Goal: Information Seeking & Learning: Learn about a topic

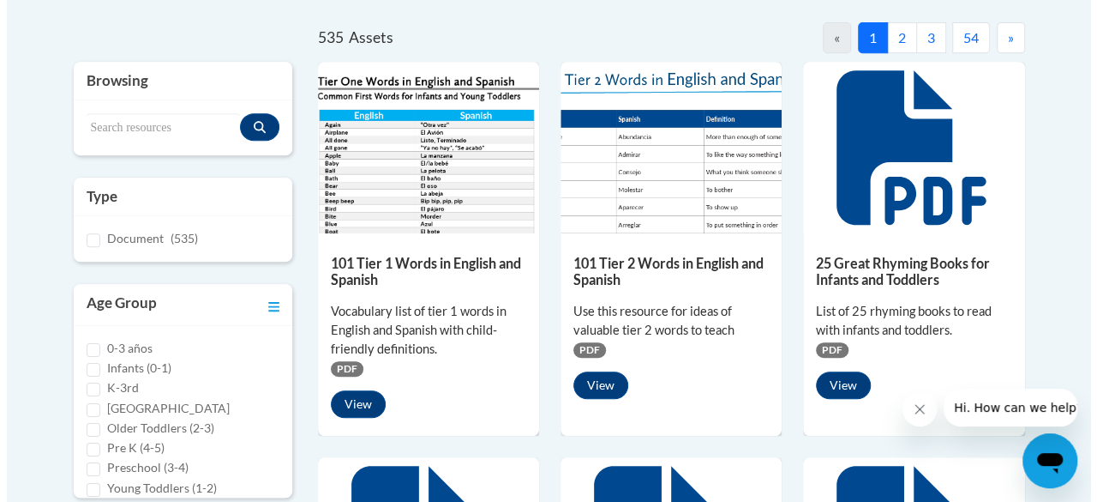
scroll to position [364, 0]
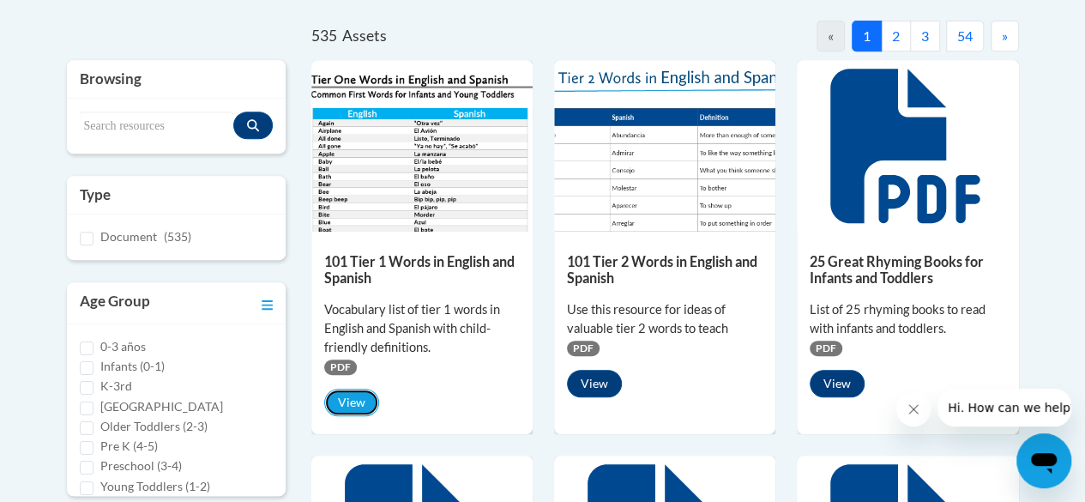
click at [356, 397] on button "View" at bounding box center [351, 401] width 55 height 27
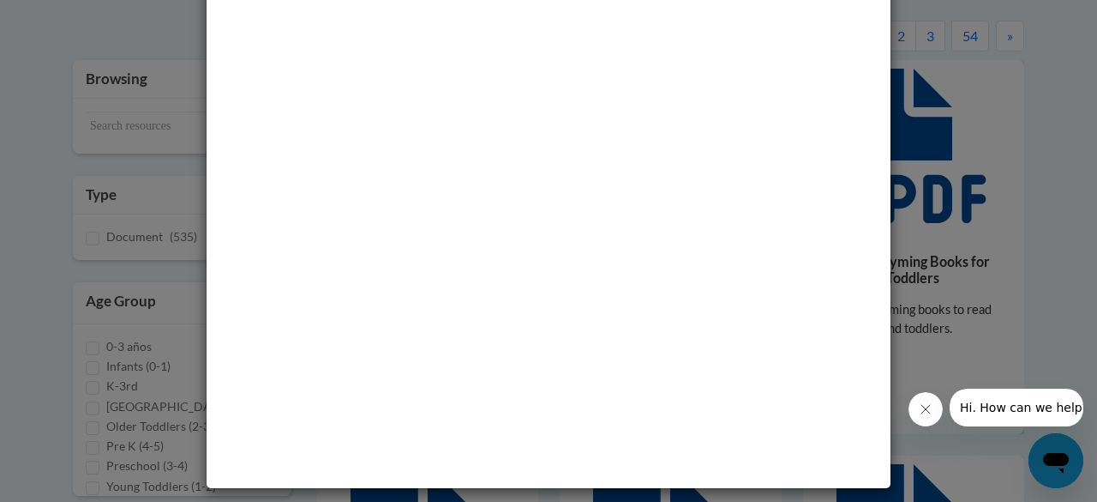
scroll to position [0, 0]
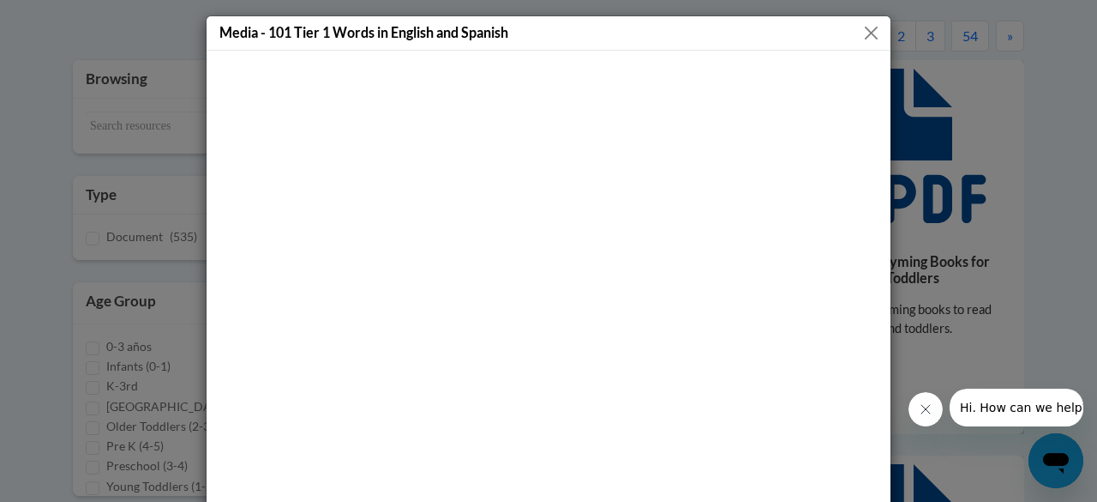
click at [864, 30] on button "Close" at bounding box center [871, 32] width 21 height 21
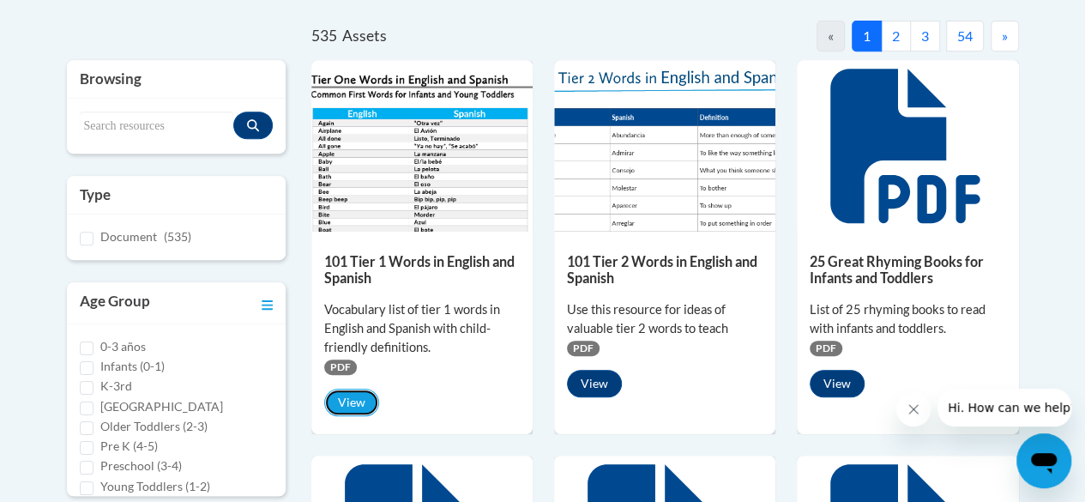
click at [348, 399] on button "View" at bounding box center [351, 401] width 55 height 27
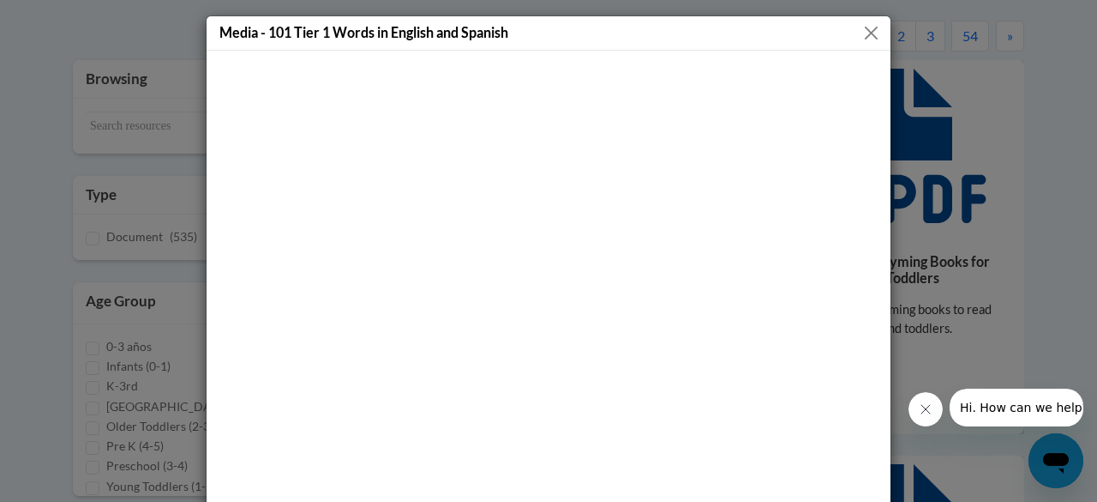
click at [868, 35] on button "Close" at bounding box center [871, 32] width 21 height 21
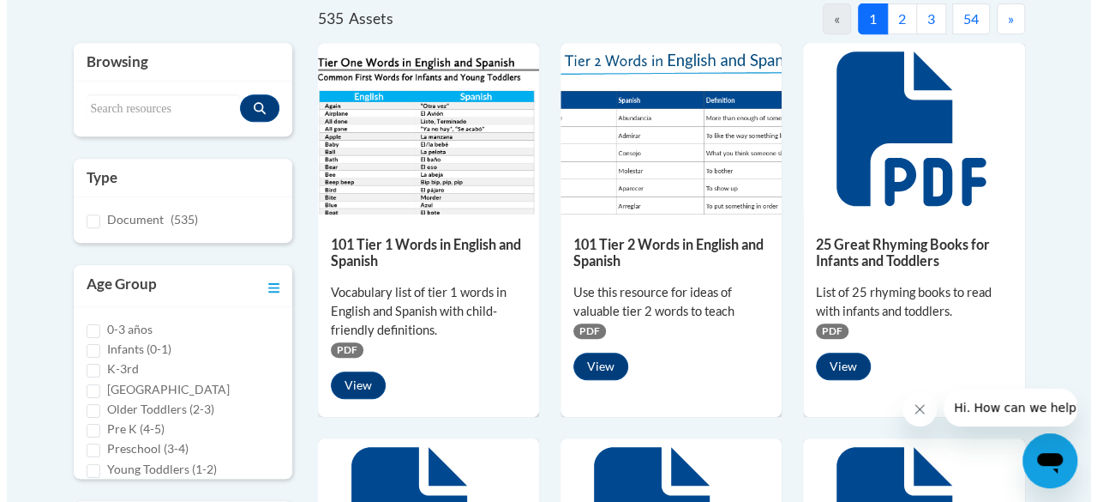
scroll to position [381, 0]
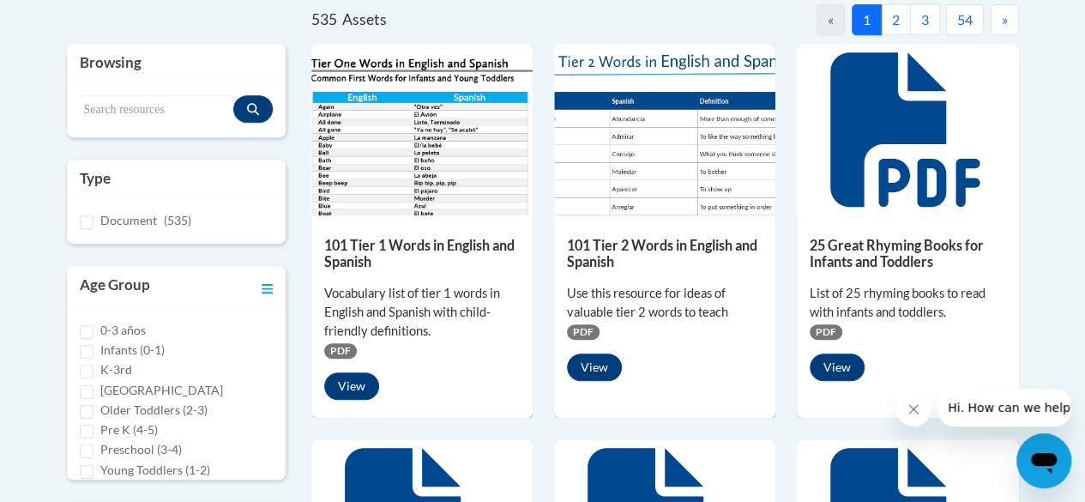
click at [664, 166] on img at bounding box center [664, 129] width 221 height 171
click at [593, 361] on button "View" at bounding box center [594, 366] width 55 height 27
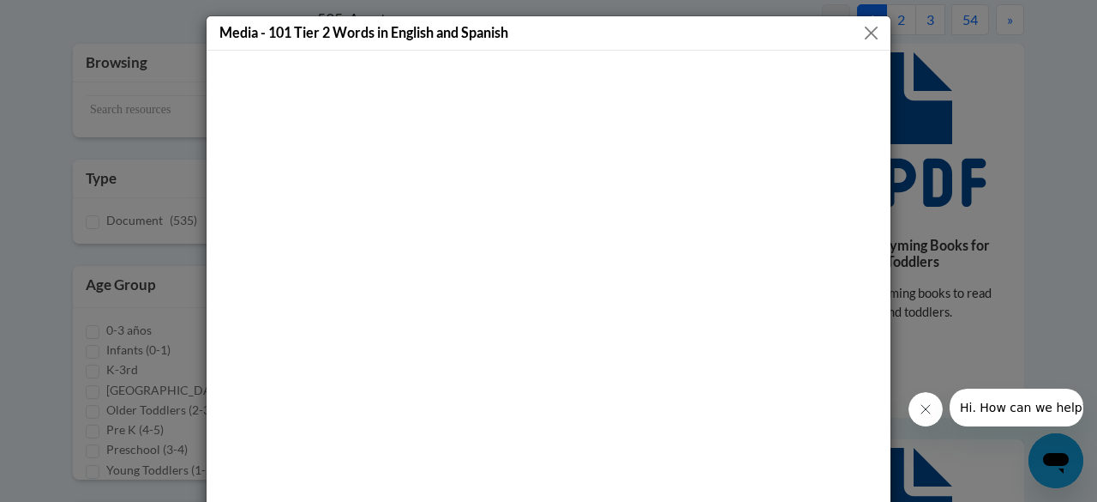
click at [863, 31] on button "Close" at bounding box center [871, 32] width 21 height 21
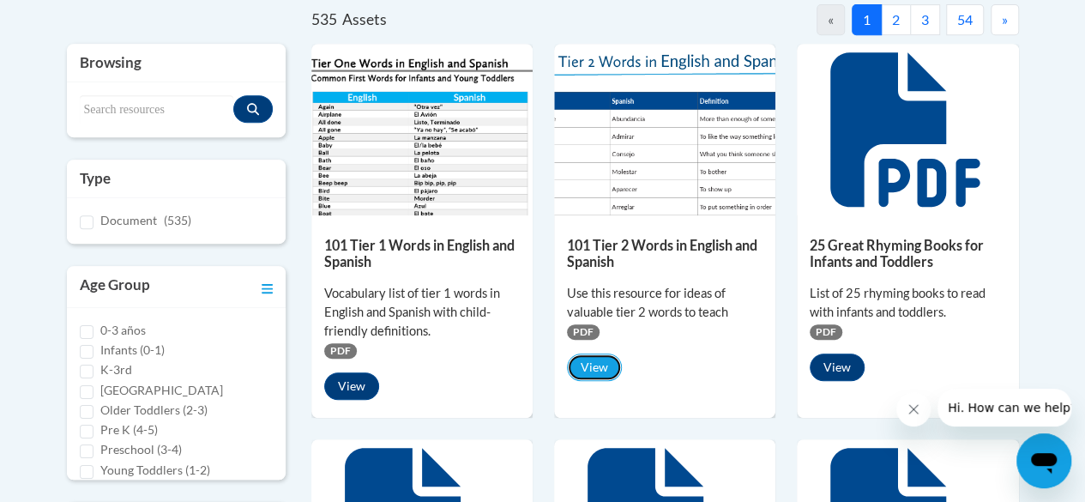
click at [604, 357] on button "View" at bounding box center [594, 366] width 55 height 27
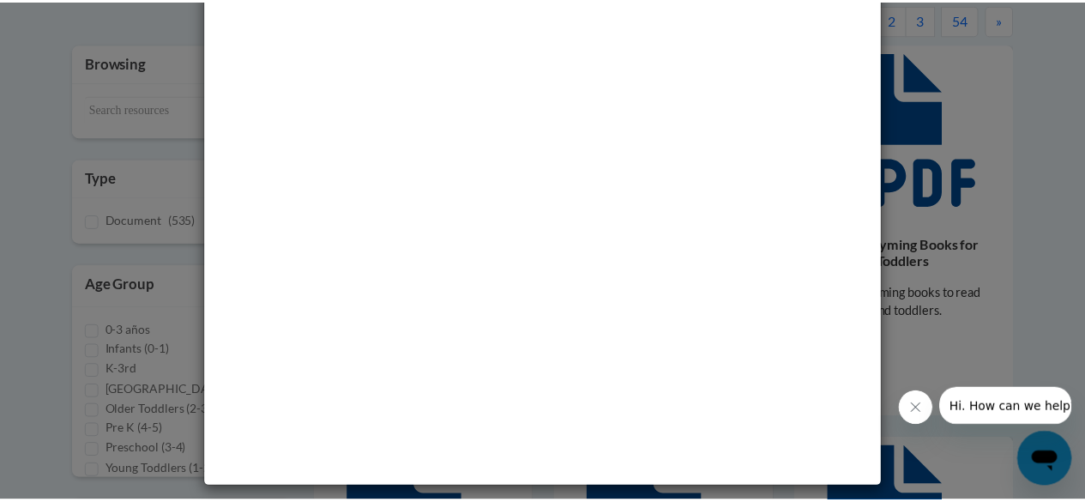
scroll to position [0, 0]
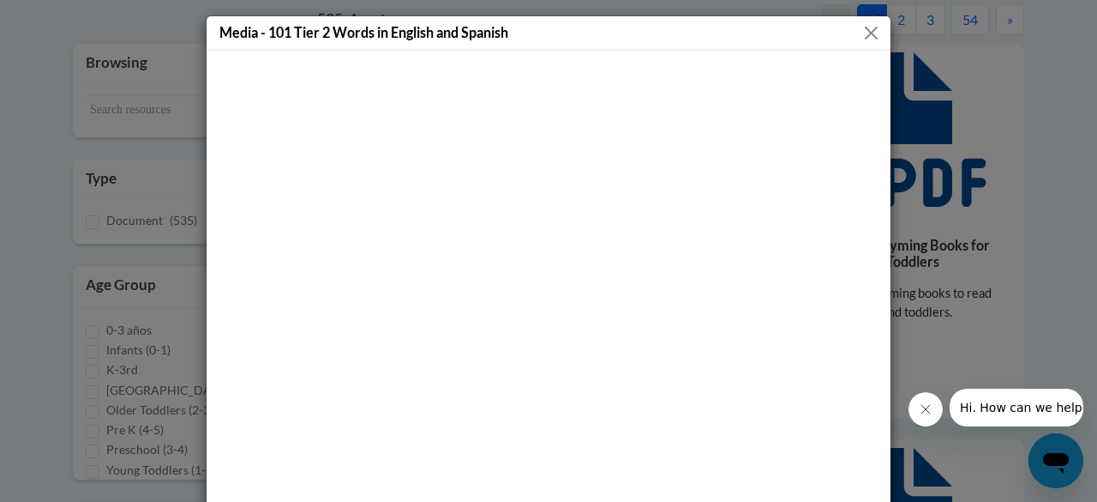
click at [869, 31] on button "Close" at bounding box center [871, 32] width 21 height 21
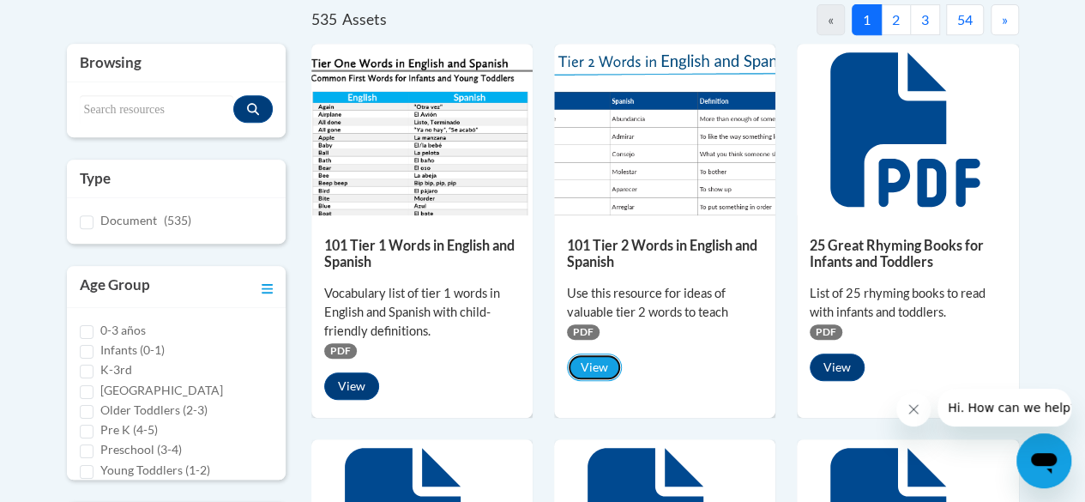
click at [593, 366] on button "View" at bounding box center [594, 366] width 55 height 27
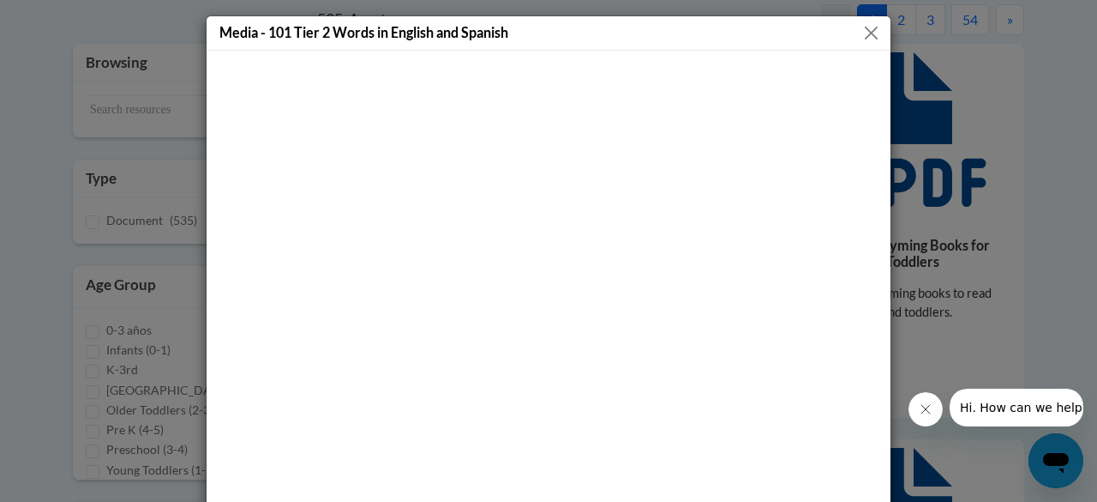
click at [865, 27] on button "Close" at bounding box center [871, 32] width 21 height 21
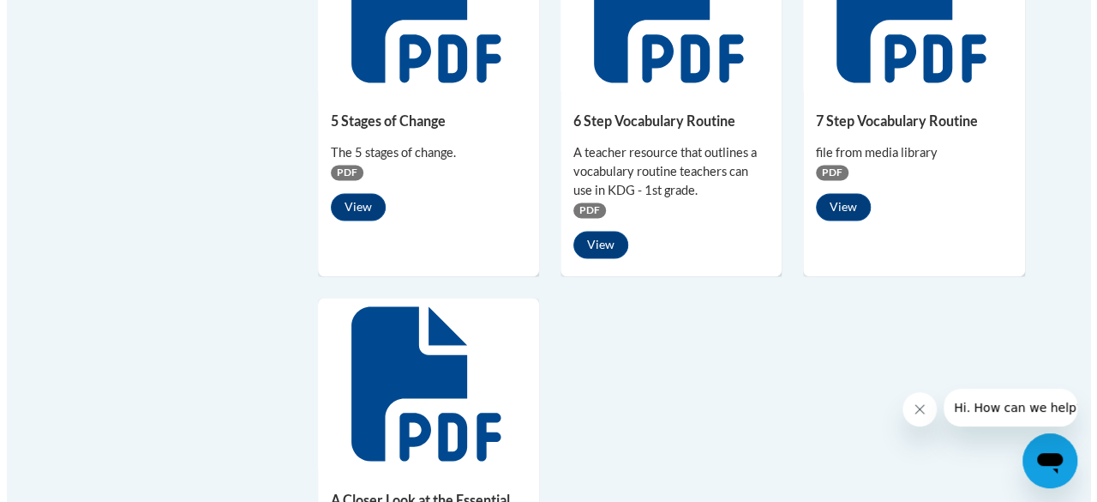
scroll to position [1292, 0]
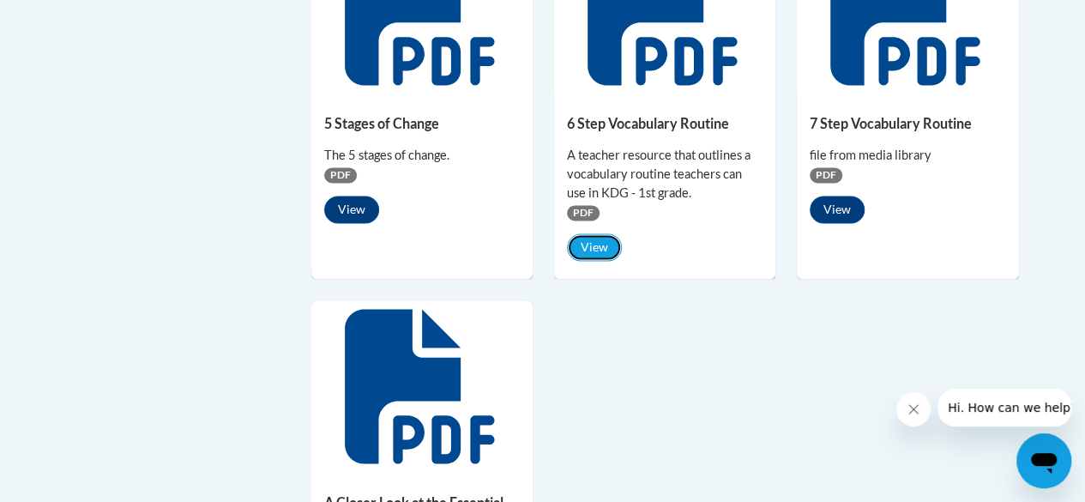
click at [598, 241] on button "View" at bounding box center [594, 246] width 55 height 27
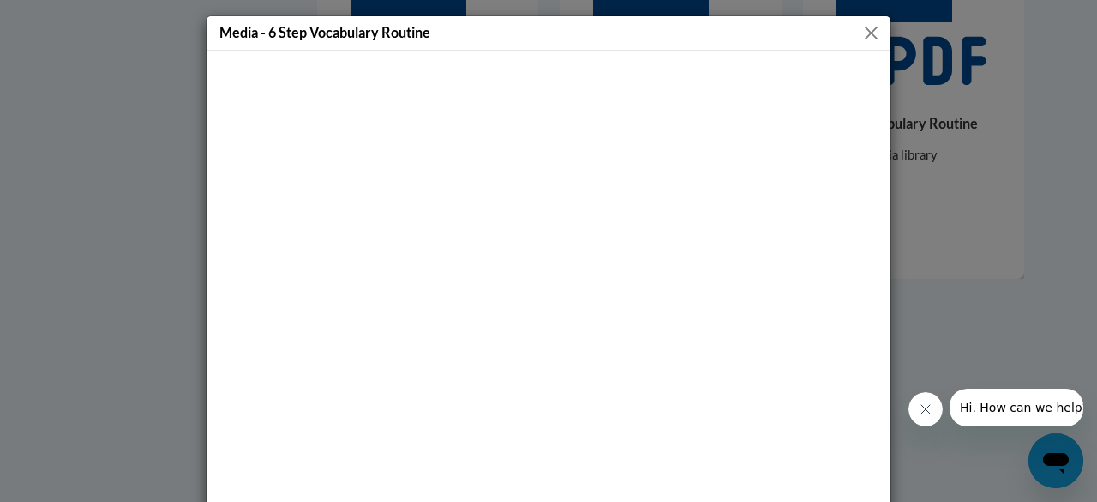
click at [867, 27] on button "Close" at bounding box center [871, 32] width 21 height 21
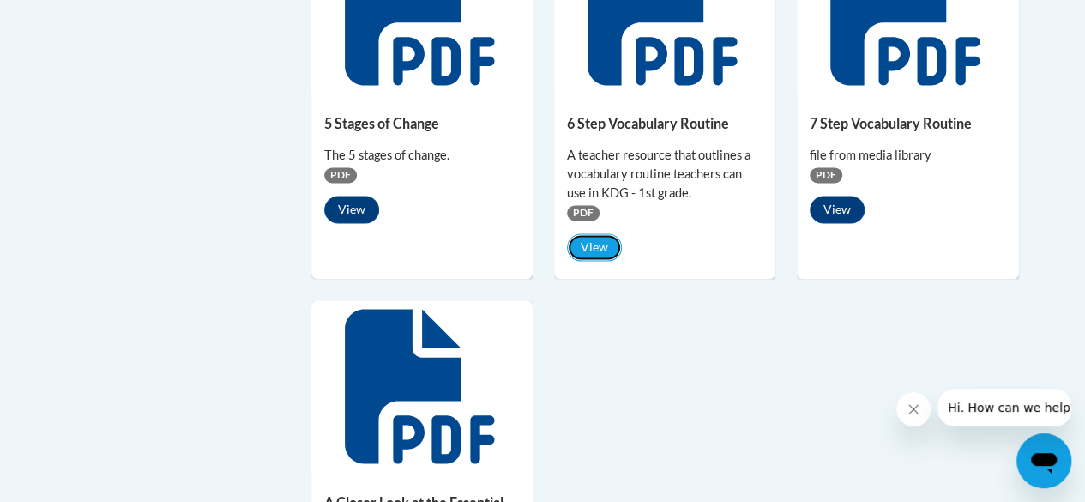
click at [588, 239] on button "View" at bounding box center [594, 246] width 55 height 27
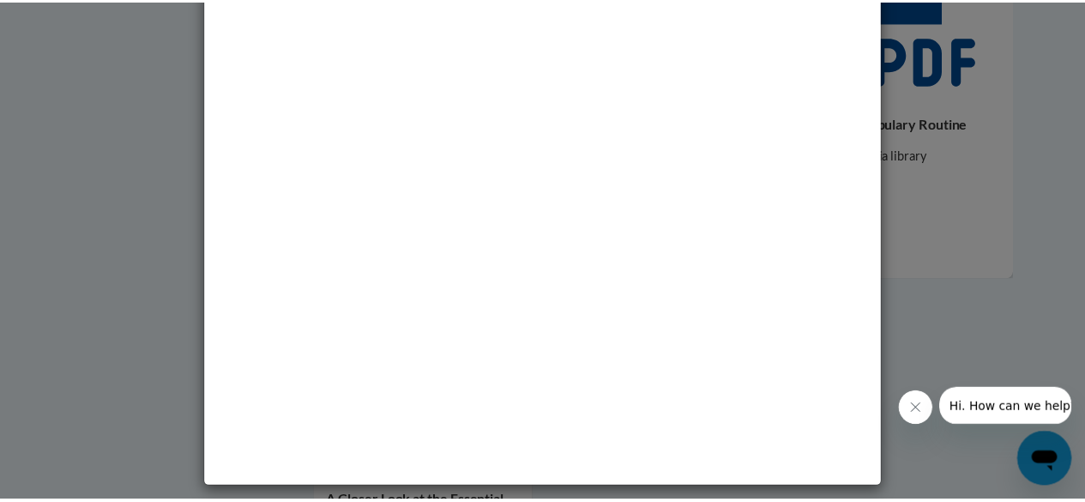
scroll to position [0, 0]
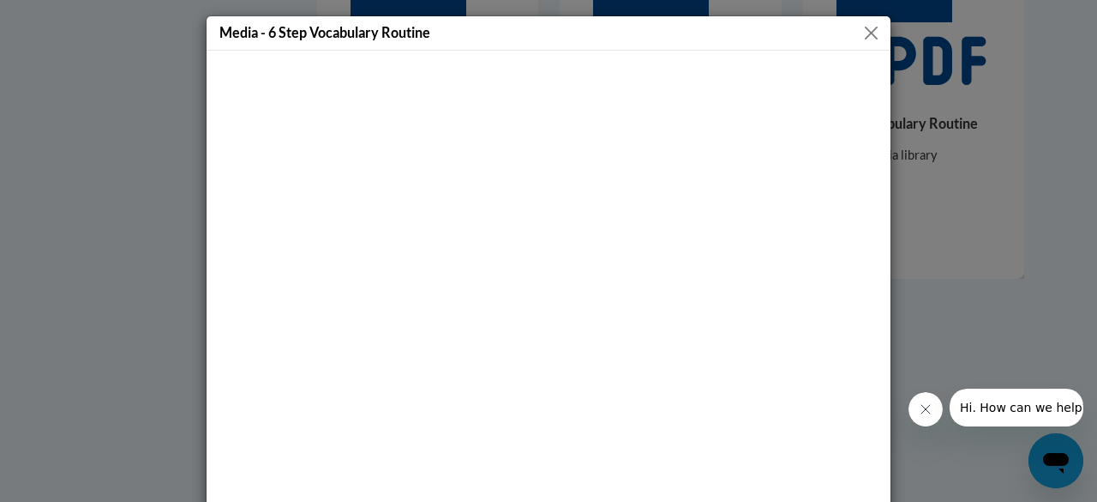
click at [861, 30] on button "Close" at bounding box center [871, 32] width 21 height 21
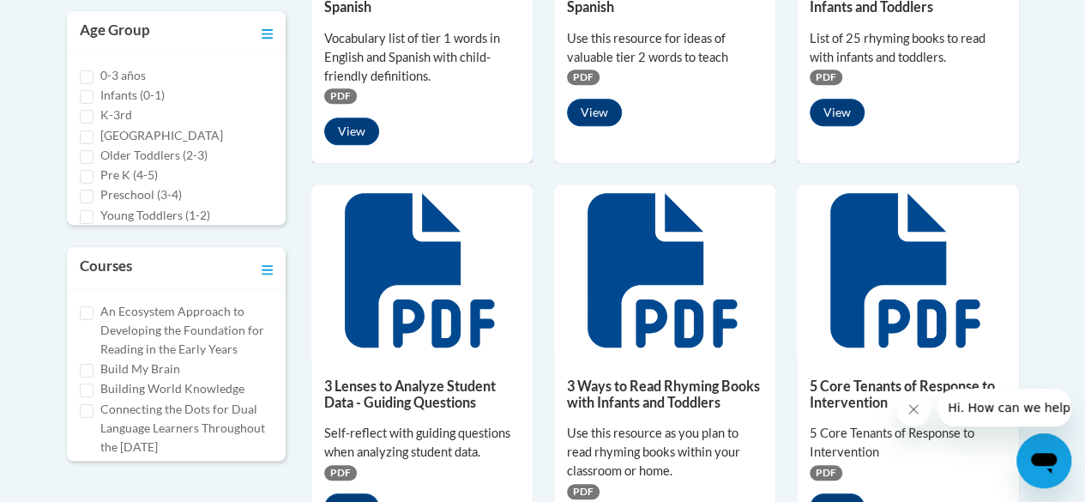
scroll to position [598, 0]
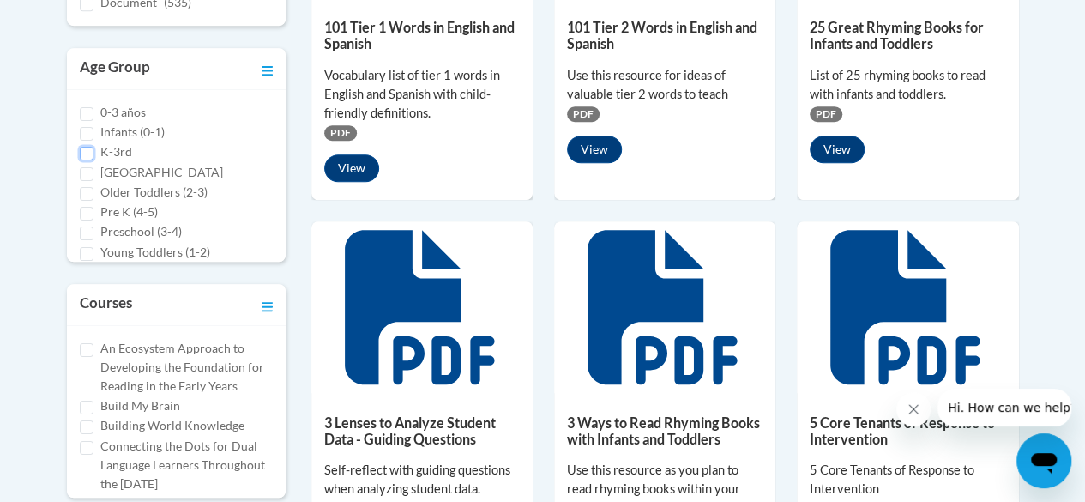
click at [88, 149] on input "K-3rd" at bounding box center [87, 154] width 14 height 14
checkbox input "true"
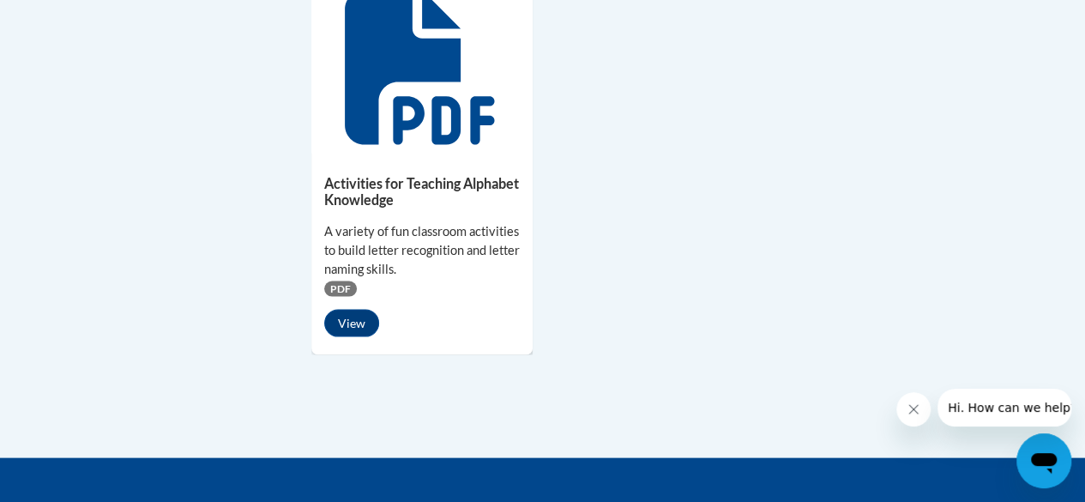
scroll to position [1578, 0]
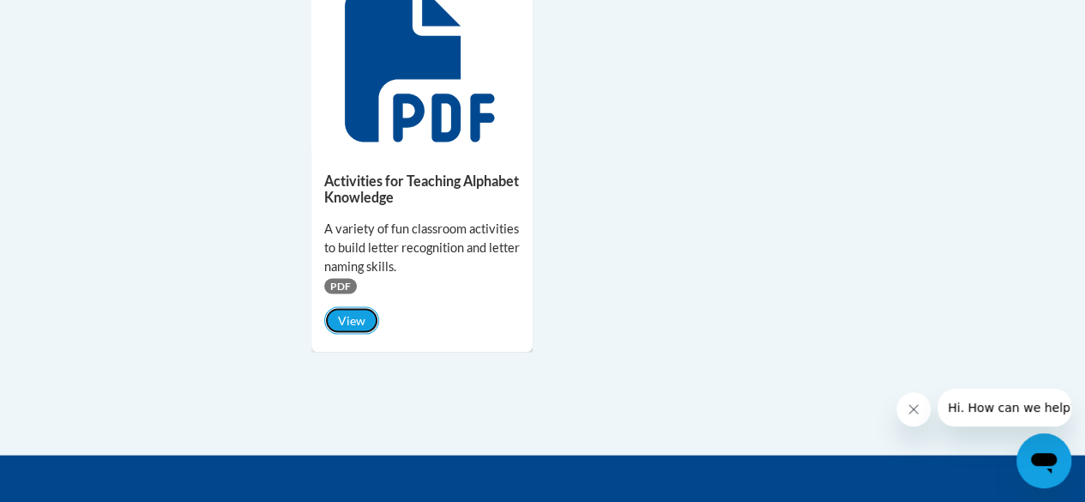
click at [360, 315] on button "View" at bounding box center [351, 319] width 55 height 27
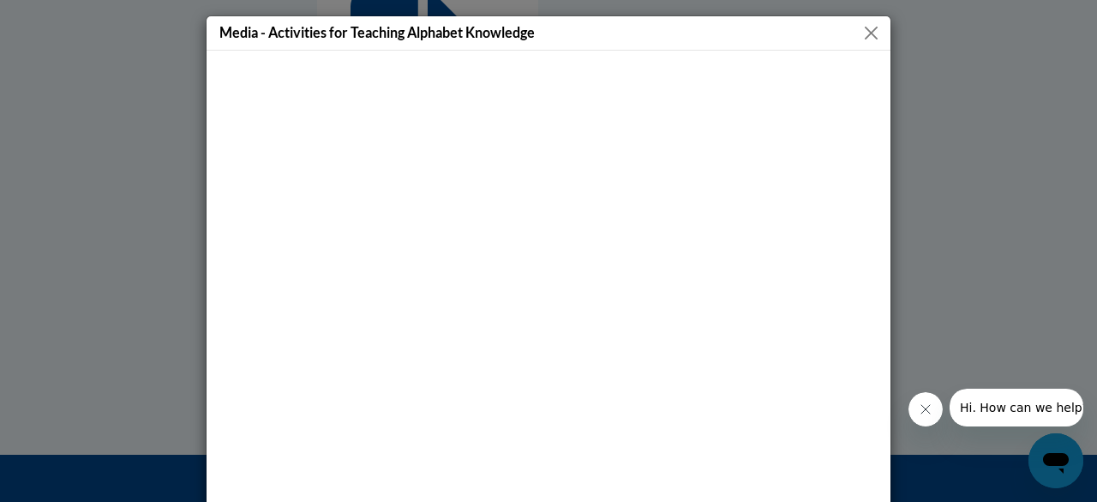
click at [869, 33] on button "Close" at bounding box center [871, 32] width 21 height 21
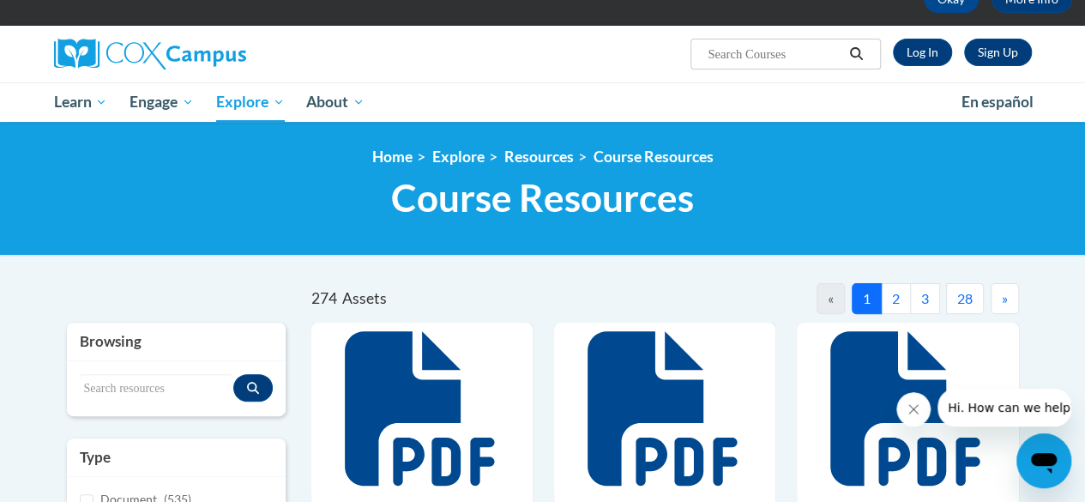
scroll to position [0, 0]
